Goal: Information Seeking & Learning: Learn about a topic

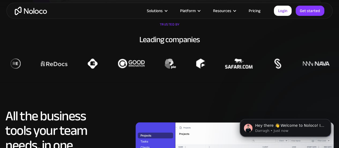
scroll to position [367, 0]
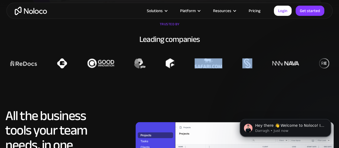
drag, startPoint x: 254, startPoint y: 64, endPoint x: 214, endPoint y: 70, distance: 40.9
click at [214, 68] on div at bounding box center [325, 63] width 339 height 10
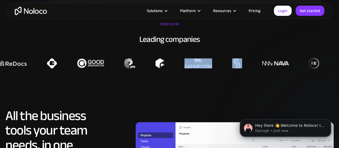
click at [214, 68] on div at bounding box center [315, 63] width 339 height 10
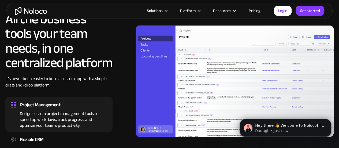
scroll to position [465, 0]
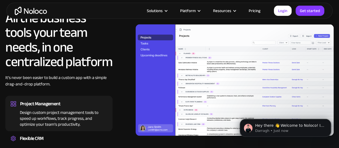
click at [254, 10] on link "Pricing" at bounding box center [254, 10] width 25 height 7
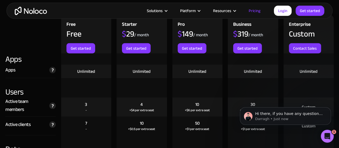
scroll to position [633, 0]
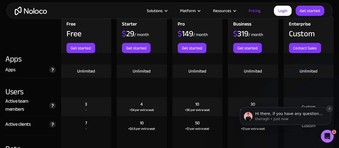
click at [330, 110] on icon "Dismiss notification" at bounding box center [329, 108] width 3 height 3
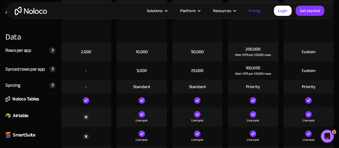
scroll to position [746, 0]
click at [86, 116] on img at bounding box center [86, 116] width 6 height 6
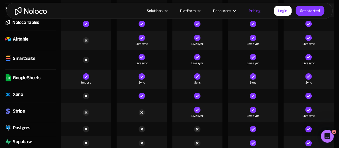
scroll to position [822, 0]
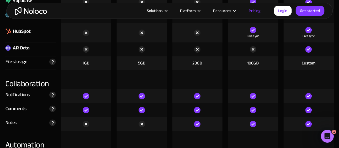
click at [86, 117] on div at bounding box center [86, 124] width 50 height 14
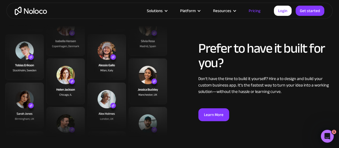
scroll to position [2011, 0]
